Goal: Browse casually

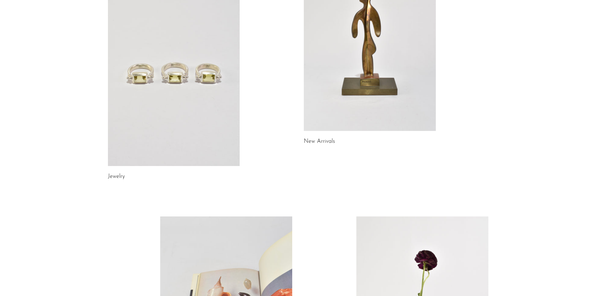
scroll to position [125, 0]
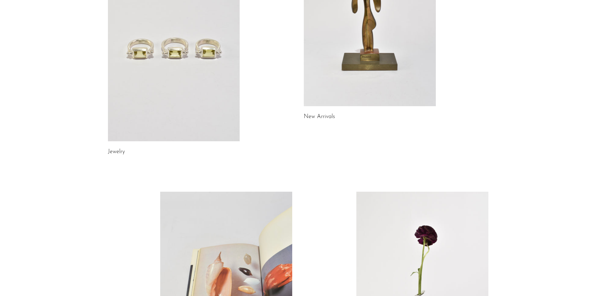
click at [371, 101] on link at bounding box center [370, 13] width 132 height 185
click at [120, 103] on link at bounding box center [174, 48] width 132 height 185
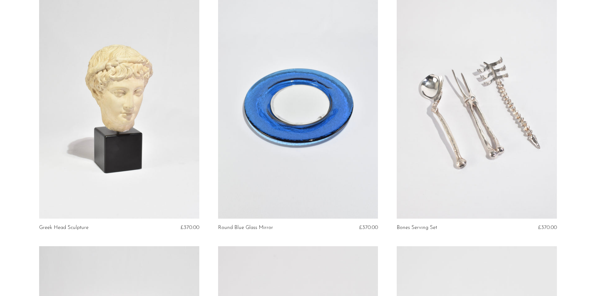
scroll to position [94, 0]
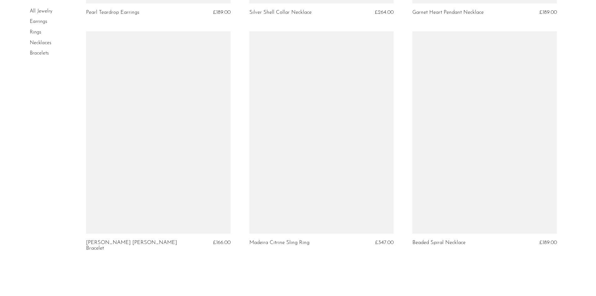
scroll to position [2670, 0]
